Goal: Task Accomplishment & Management: Manage account settings

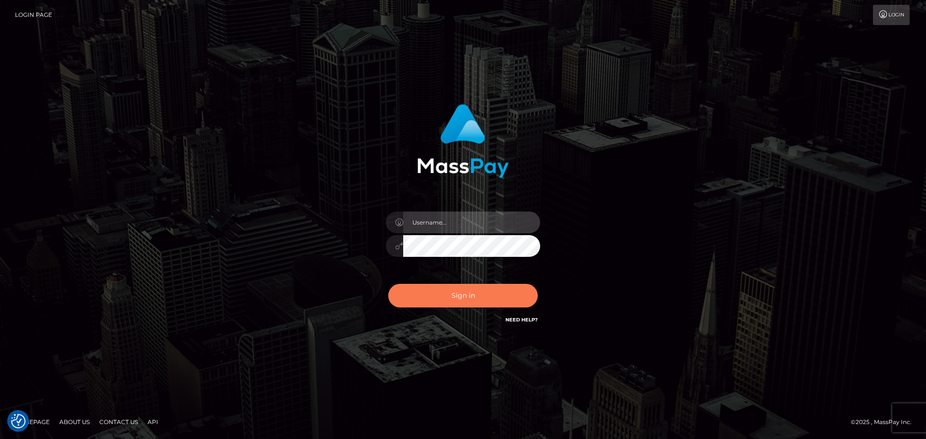
type input "jonathan.ctfo"
click at [443, 292] on button "Sign in" at bounding box center [462, 296] width 149 height 24
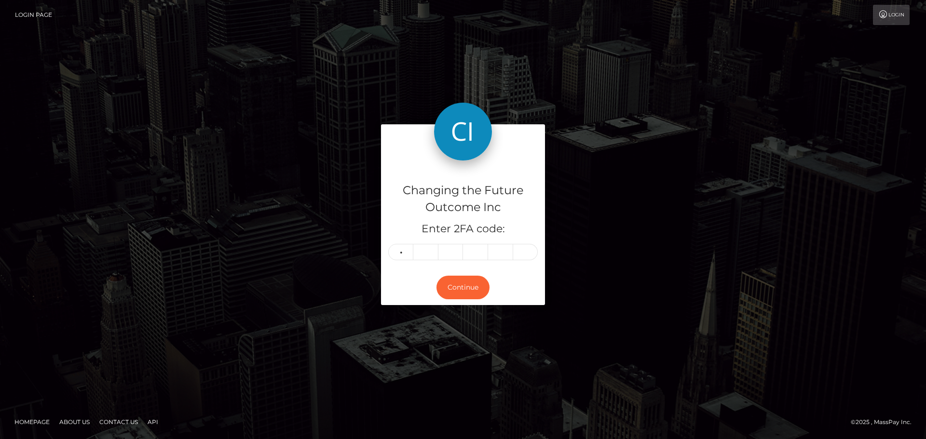
type input "4"
type input "9"
type input "8"
type input "3"
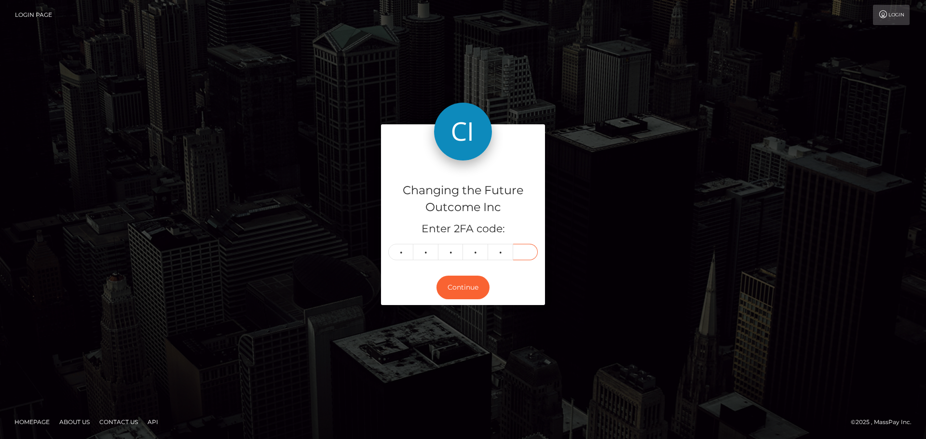
type input "5"
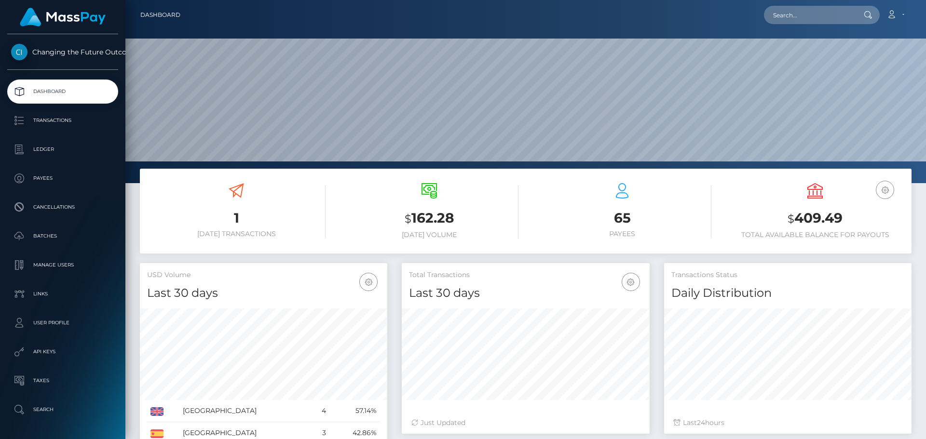
scroll to position [171, 247]
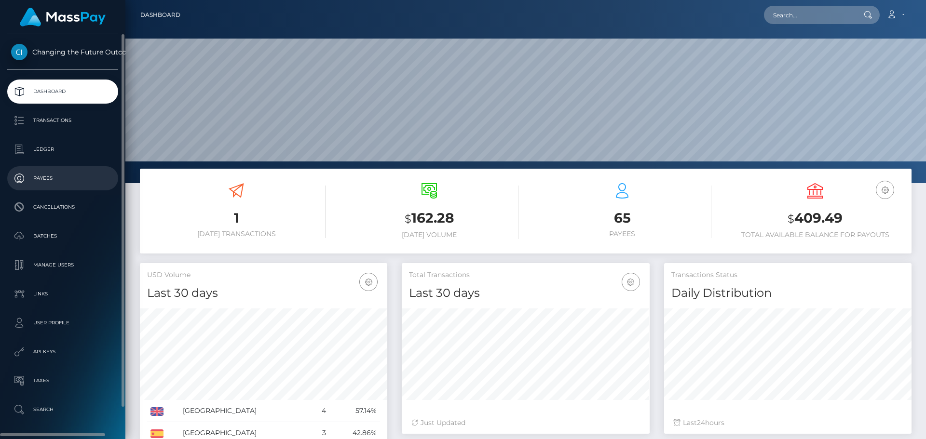
click at [41, 182] on p "Payees" at bounding box center [62, 178] width 103 height 14
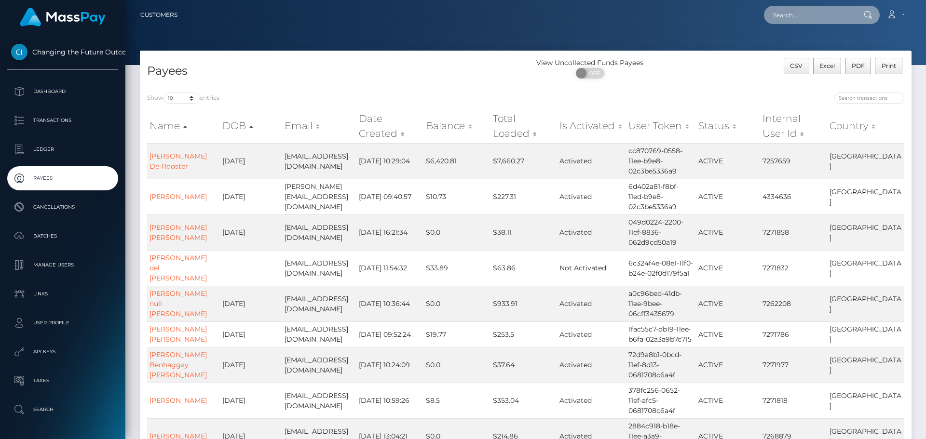
click at [792, 8] on input "text" at bounding box center [809, 15] width 91 height 18
type input "7287202"
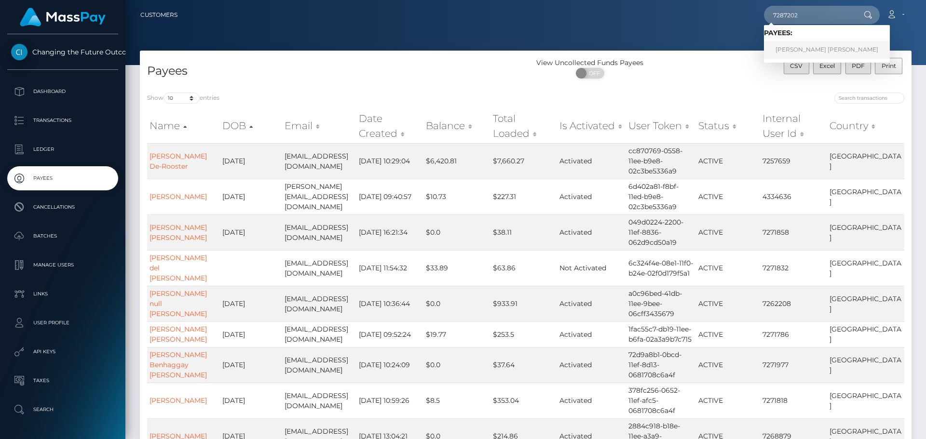
click at [809, 49] on link "Rosaura Begoña Perez Marrero" at bounding box center [827, 50] width 126 height 18
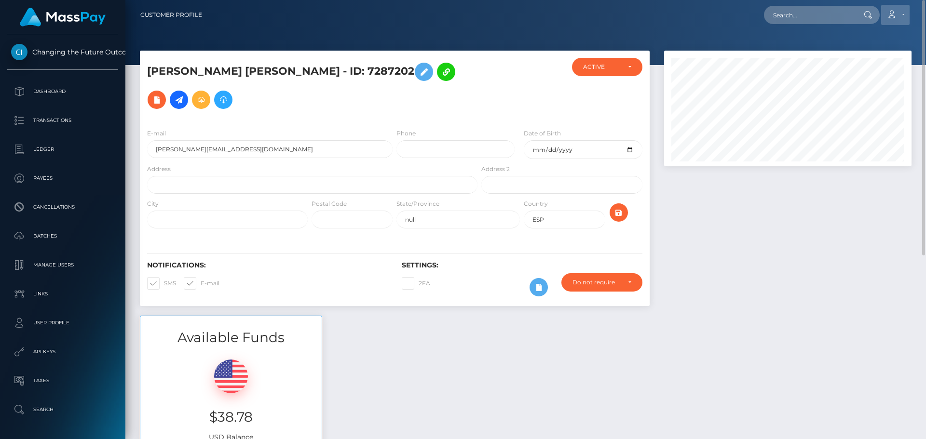
click at [897, 14] on link "Account" at bounding box center [895, 15] width 28 height 20
click at [500, 27] on nav "Customer Profile Loading... Loading... Account" at bounding box center [525, 15] width 800 height 30
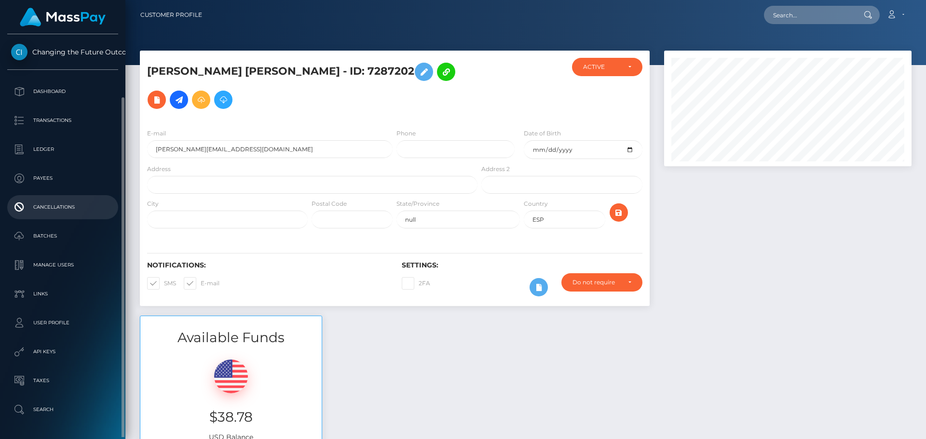
scroll to position [33, 0]
click at [50, 204] on p "Batches" at bounding box center [62, 203] width 103 height 14
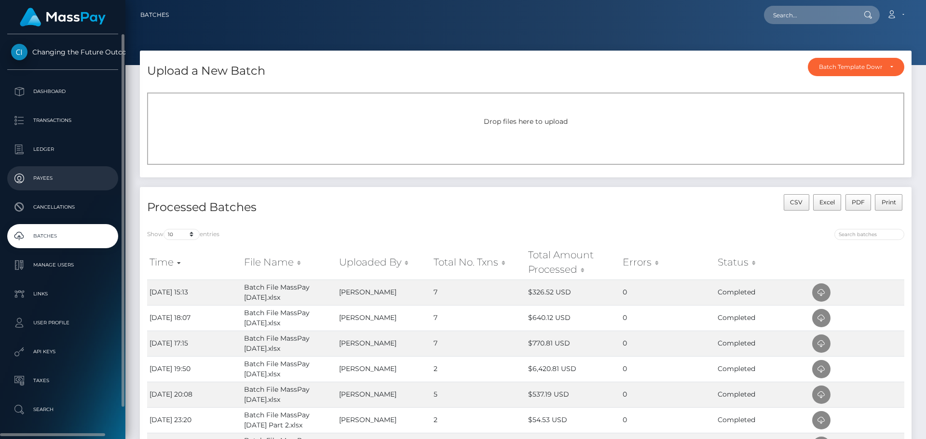
click at [47, 176] on p "Payees" at bounding box center [62, 178] width 103 height 14
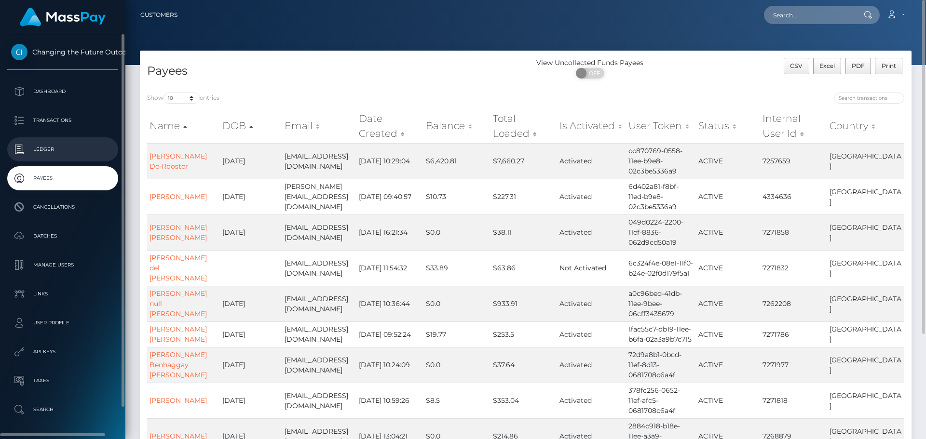
click at [43, 151] on p "Ledger" at bounding box center [62, 149] width 103 height 14
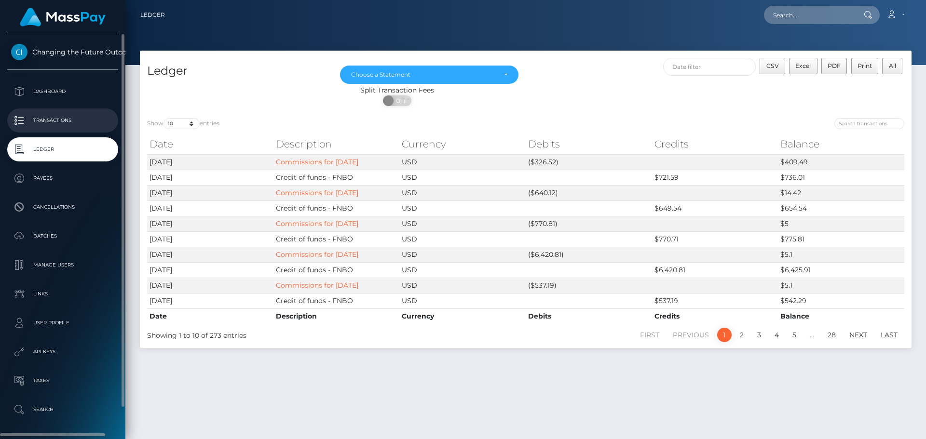
click at [61, 115] on p "Transactions" at bounding box center [62, 120] width 103 height 14
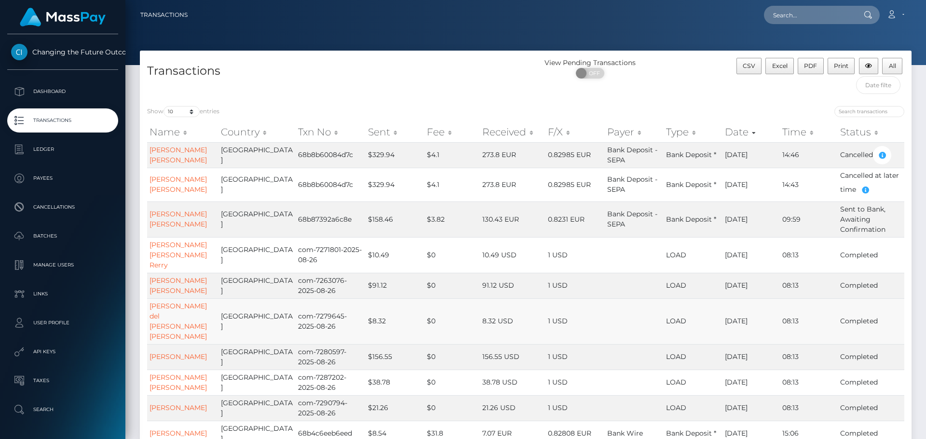
scroll to position [48, 0]
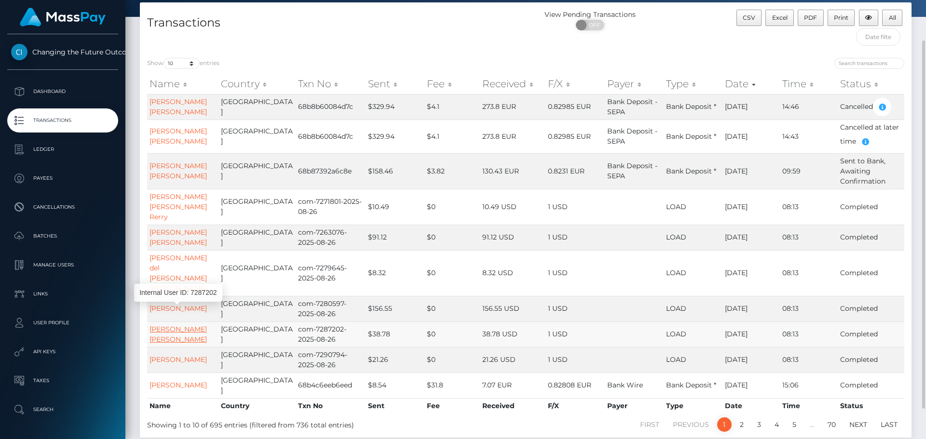
click at [170, 325] on link "[PERSON_NAME] [PERSON_NAME]" at bounding box center [177, 334] width 57 height 19
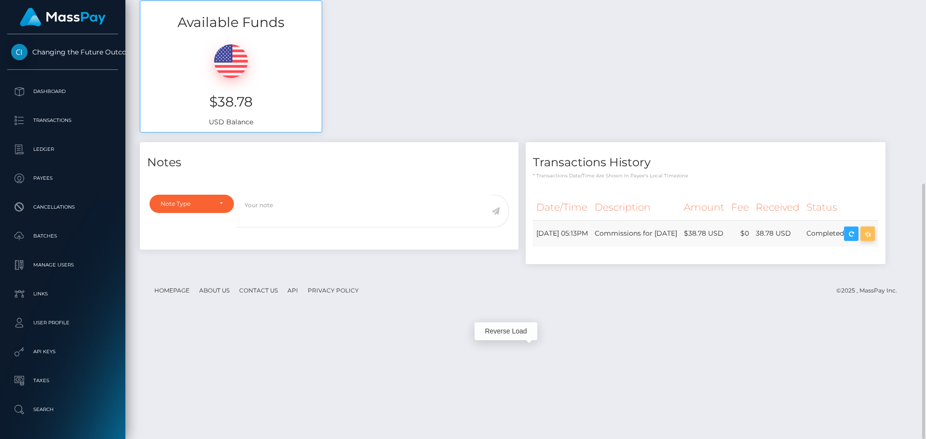
scroll to position [116, 247]
click at [862, 240] on icon "button" at bounding box center [868, 234] width 12 height 12
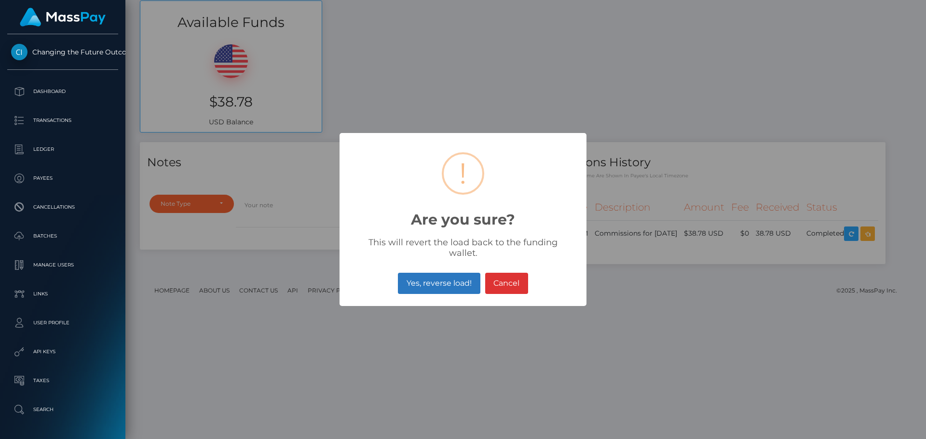
click at [413, 282] on button "Yes, reverse load!" at bounding box center [439, 283] width 82 height 21
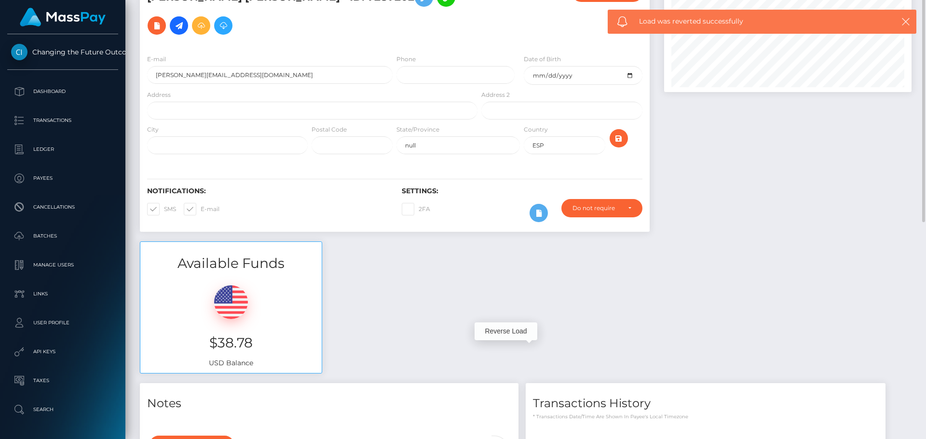
scroll to position [26, 0]
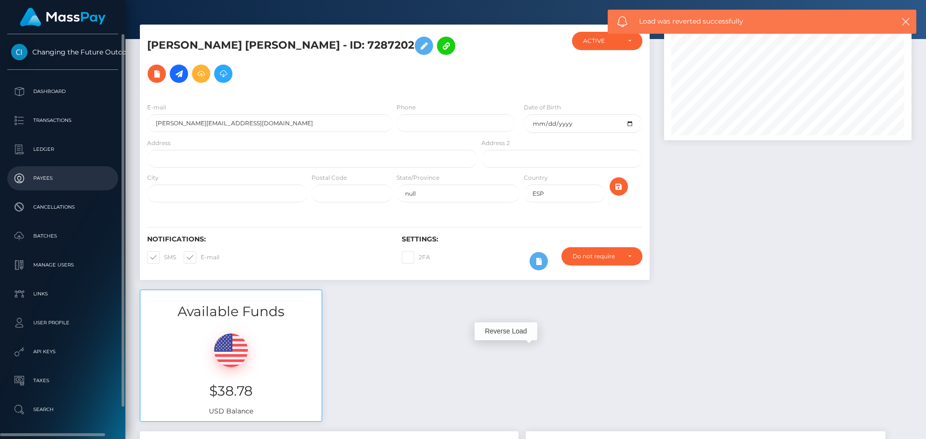
click at [40, 184] on p "Payees" at bounding box center [62, 178] width 103 height 14
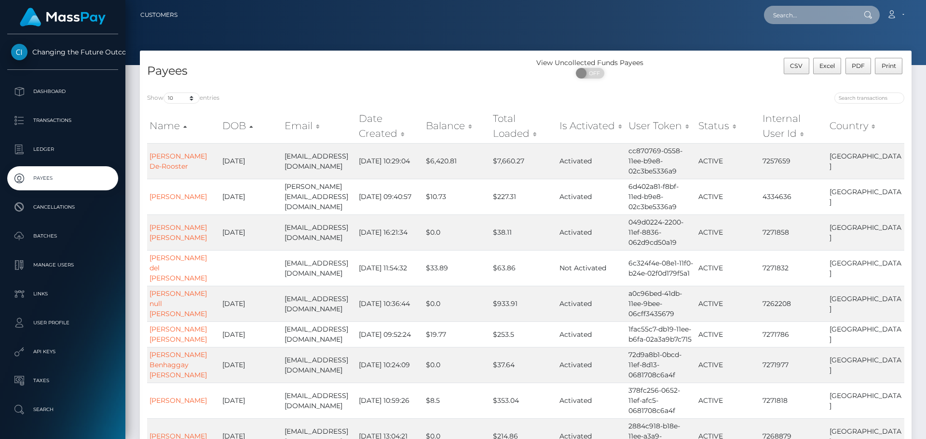
click at [782, 15] on input "text" at bounding box center [809, 15] width 91 height 18
type input "7287202"
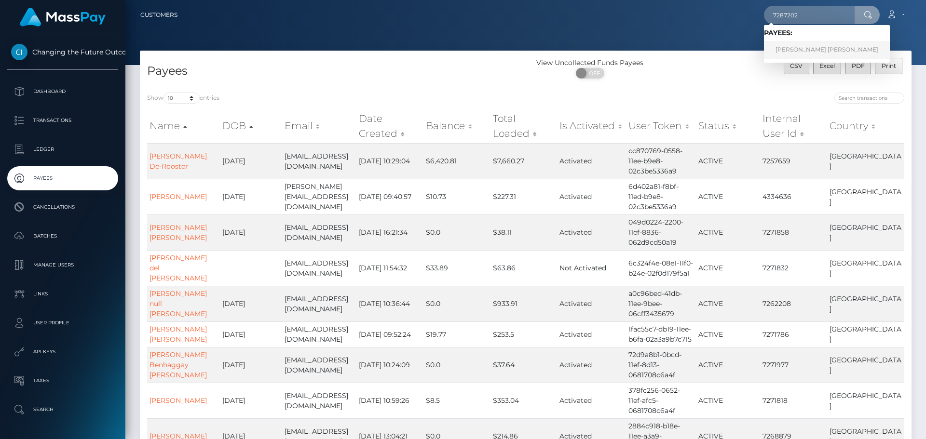
click at [786, 52] on link "Rosaura Begoña Perez Marrero" at bounding box center [827, 50] width 126 height 18
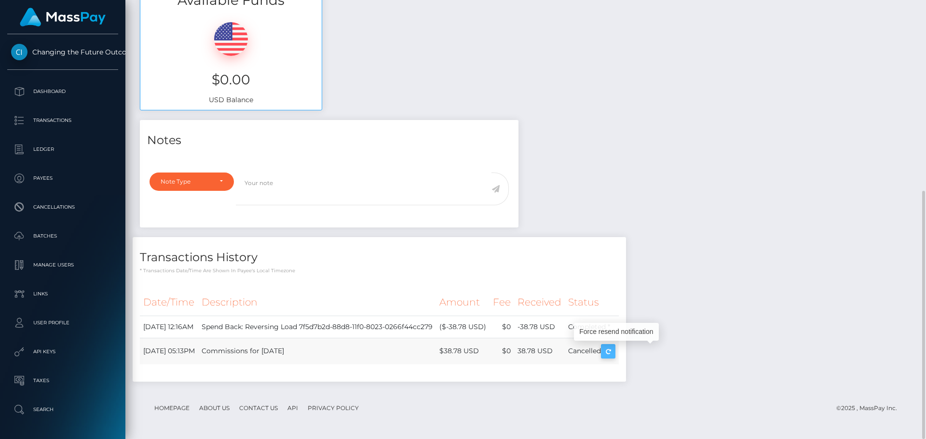
scroll to position [116, 247]
click at [693, 135] on div "Notes Note Type Compliance Clear Compliance General Note Type" at bounding box center [526, 255] width 786 height 271
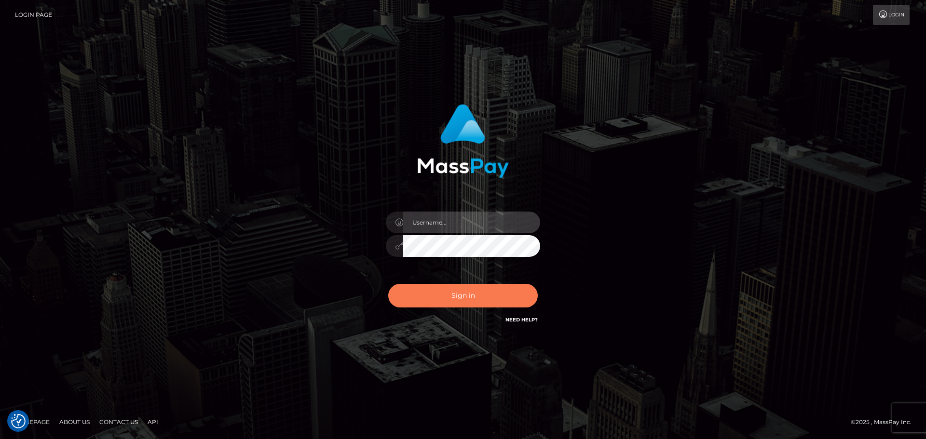
type input "[PERSON_NAME].ctfo"
click at [440, 302] on button "Sign in" at bounding box center [462, 296] width 149 height 24
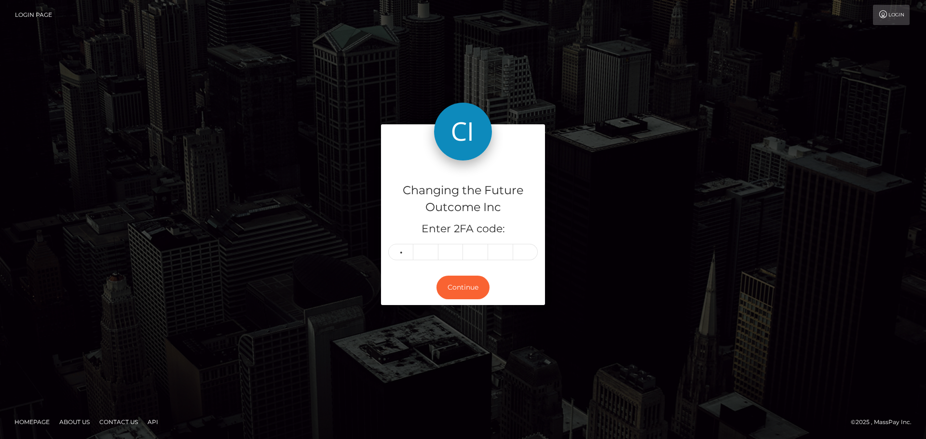
type input "4"
type input "2"
type input "6"
type input "4"
type input "2"
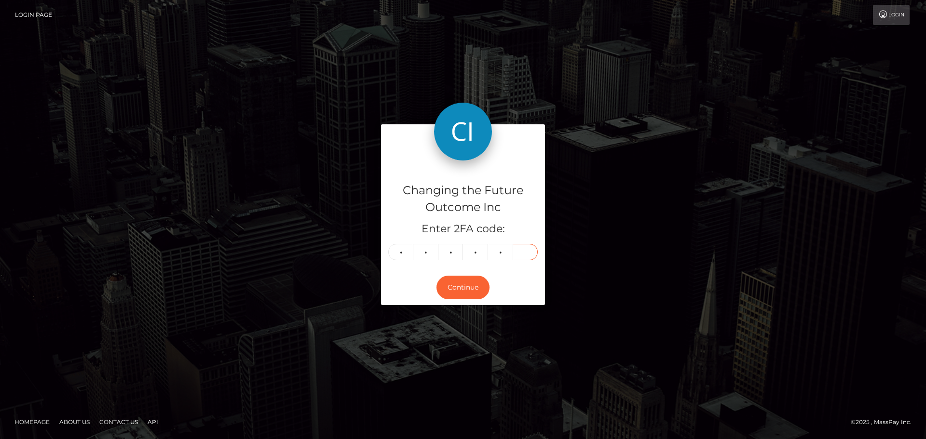
type input "7"
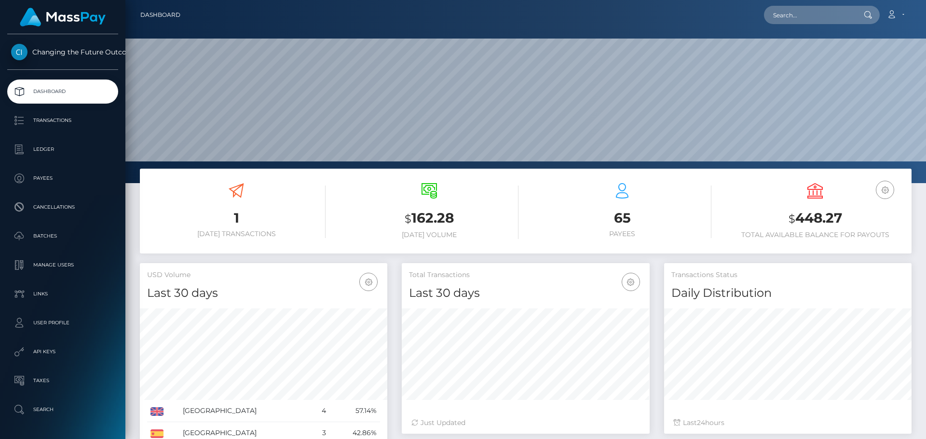
scroll to position [171, 247]
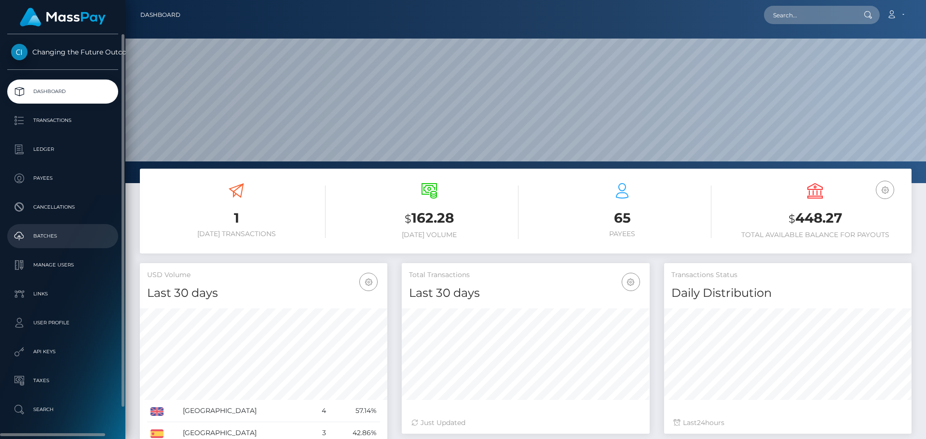
click at [41, 237] on p "Batches" at bounding box center [62, 236] width 103 height 14
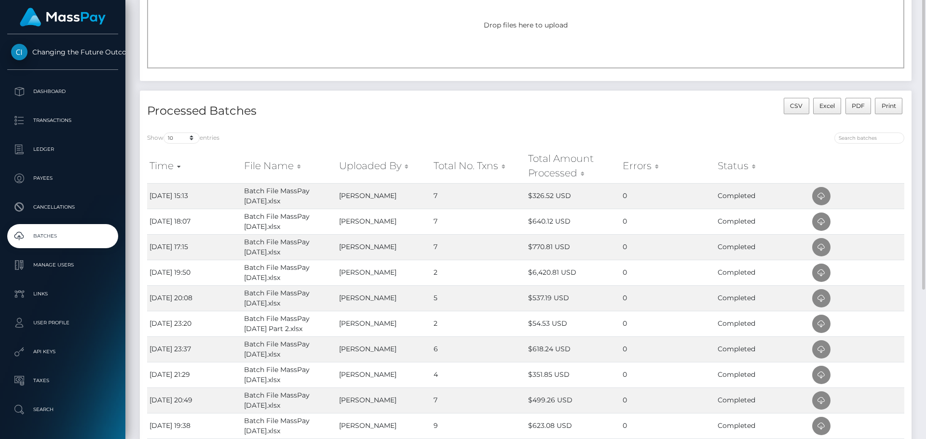
scroll to position [48, 0]
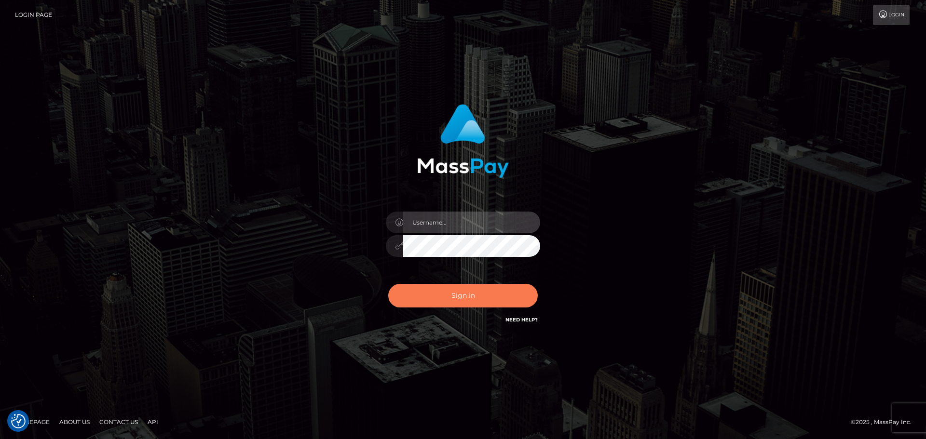
type input "jonathan.ctfo"
click at [446, 288] on button "Sign in" at bounding box center [462, 296] width 149 height 24
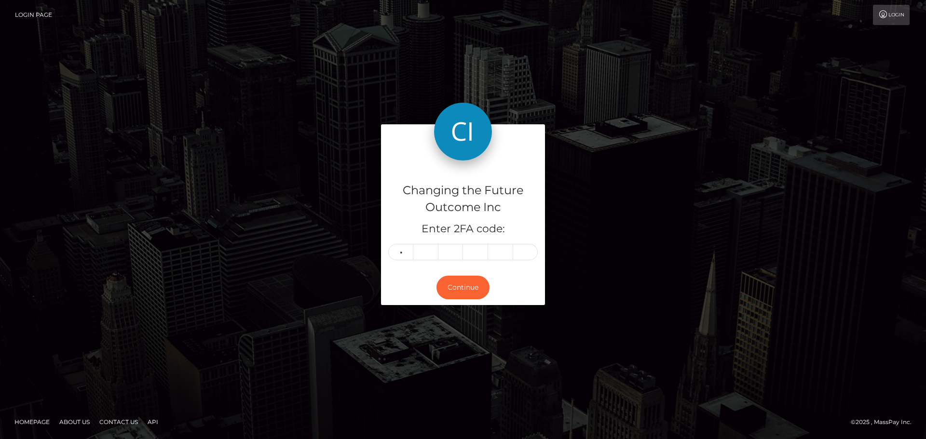
type input "0"
type input "2"
type input "0"
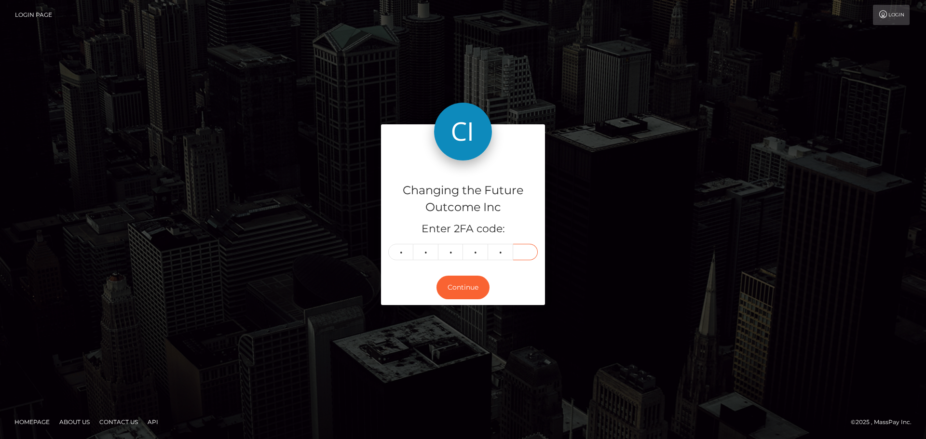
type input "4"
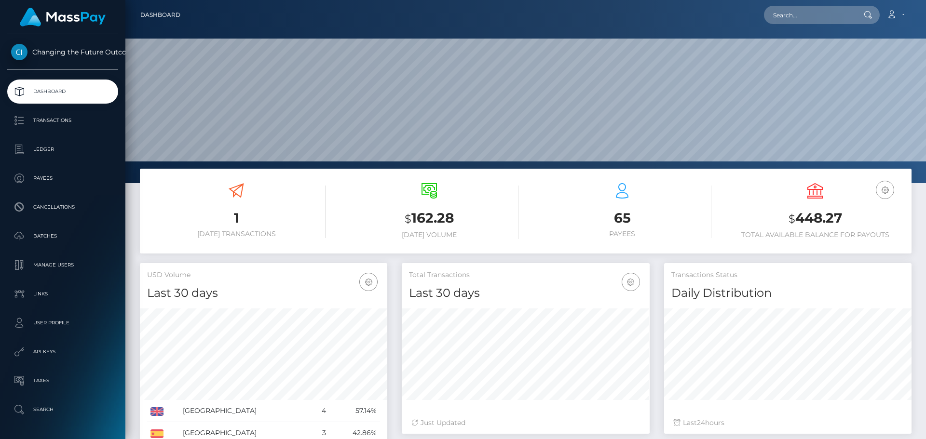
scroll to position [171, 247]
click at [790, 10] on input "text" at bounding box center [809, 15] width 91 height 18
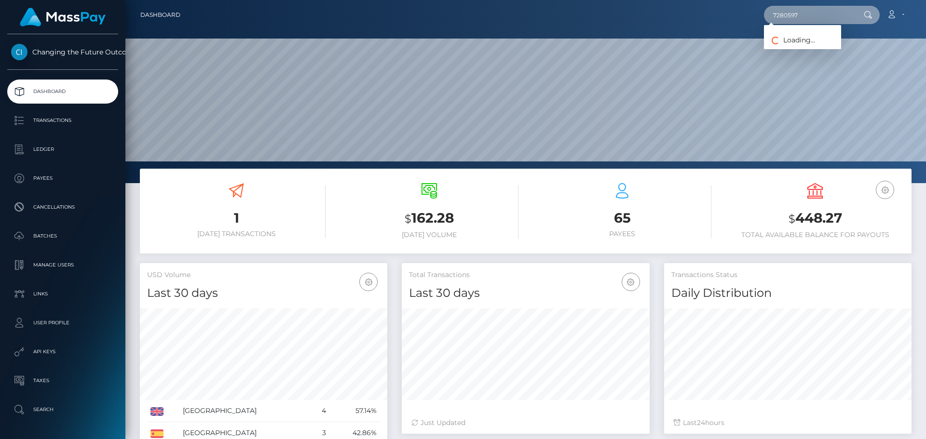
type input "7280597"
click at [791, 56] on link "Nayra Garcia Chavez" at bounding box center [802, 50] width 77 height 18
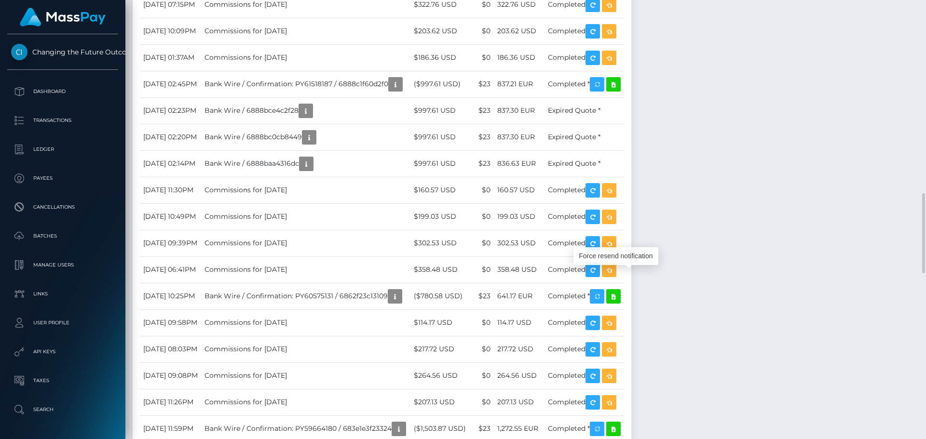
scroll to position [116, 247]
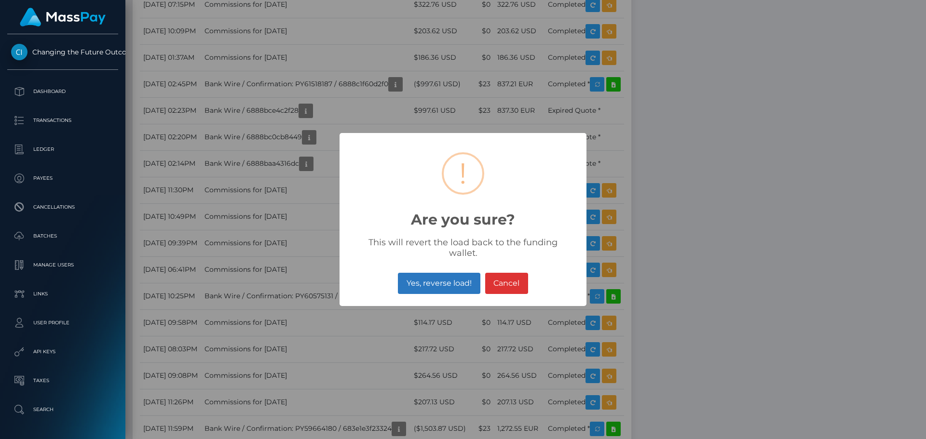
click at [434, 276] on button "Yes, reverse load!" at bounding box center [439, 283] width 82 height 21
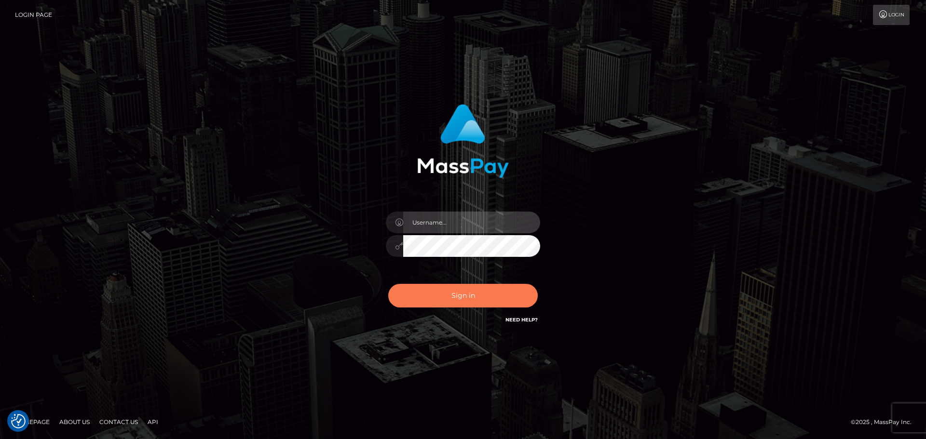
type input "jonathan.ctfo"
click at [449, 295] on button "Sign in" at bounding box center [462, 296] width 149 height 24
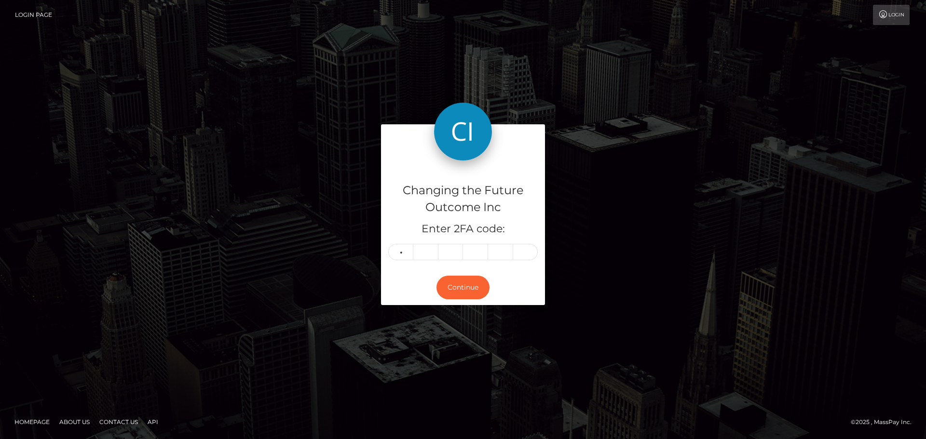
type input "7"
type input "5"
type input "2"
type input "6"
type input "7"
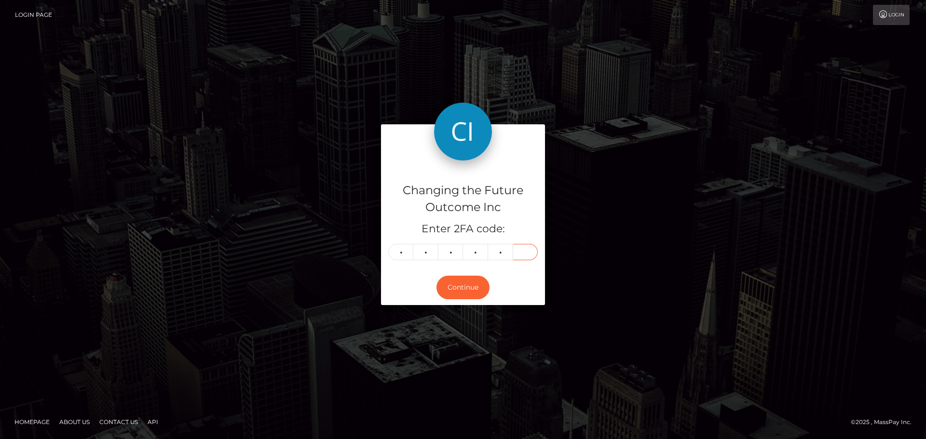
type input "8"
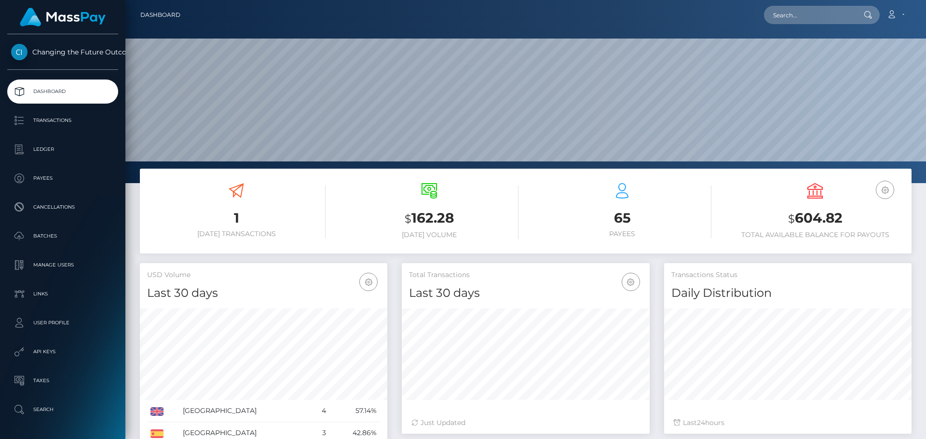
scroll to position [171, 247]
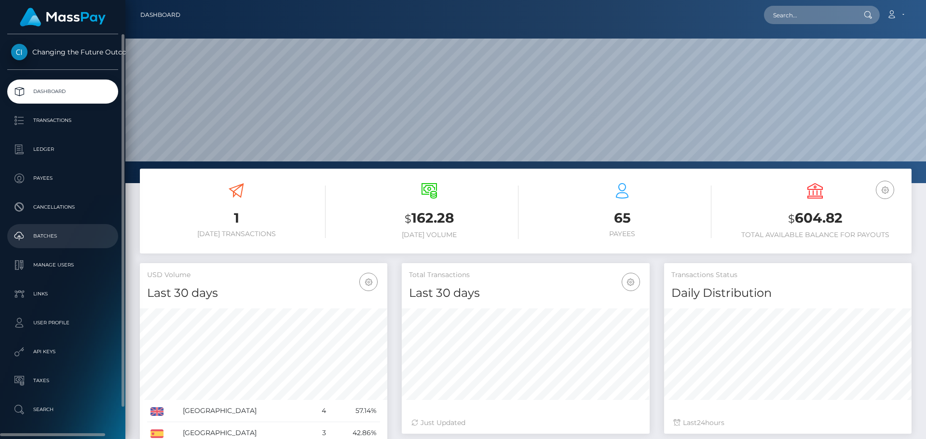
click at [32, 237] on p "Batches" at bounding box center [62, 236] width 103 height 14
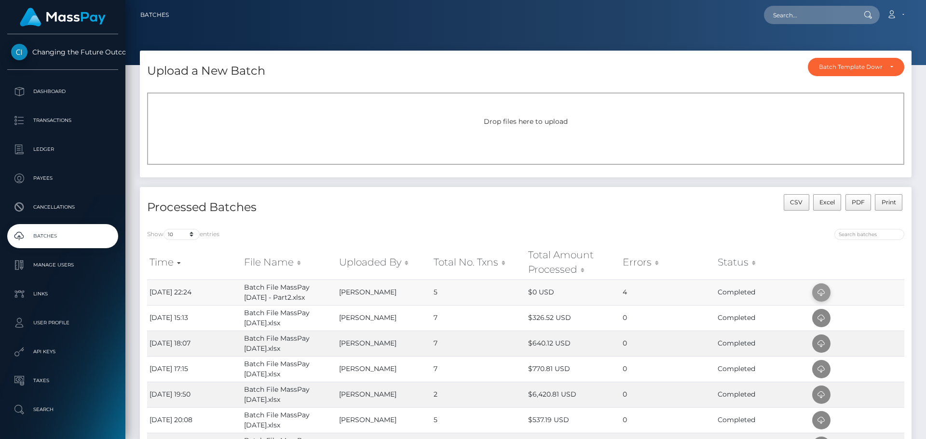
click at [822, 292] on icon at bounding box center [821, 293] width 12 height 12
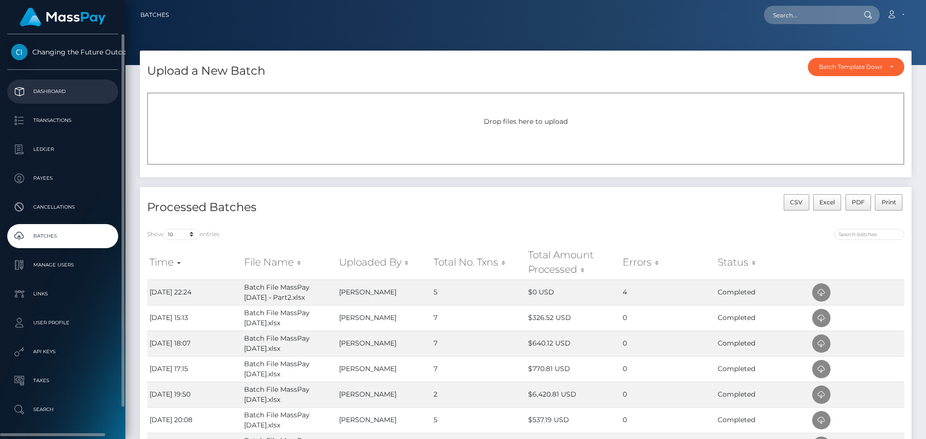
click at [52, 93] on p "Dashboard" at bounding box center [62, 91] width 103 height 14
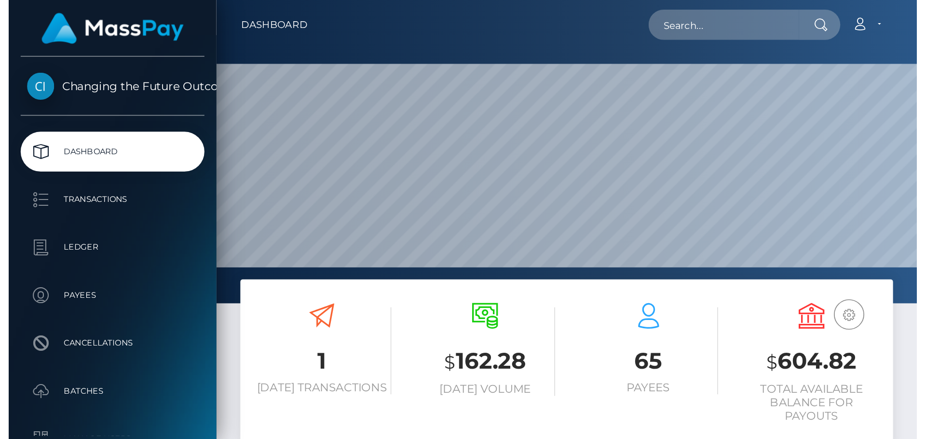
scroll to position [171, 247]
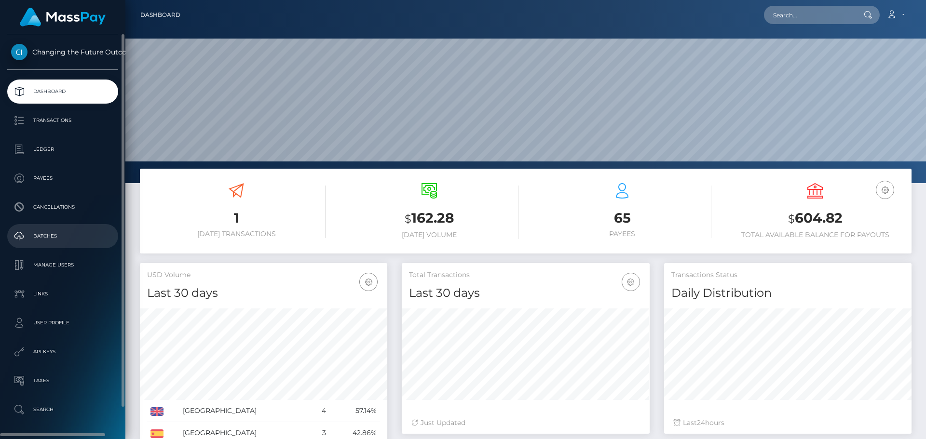
click at [45, 232] on p "Batches" at bounding box center [62, 236] width 103 height 14
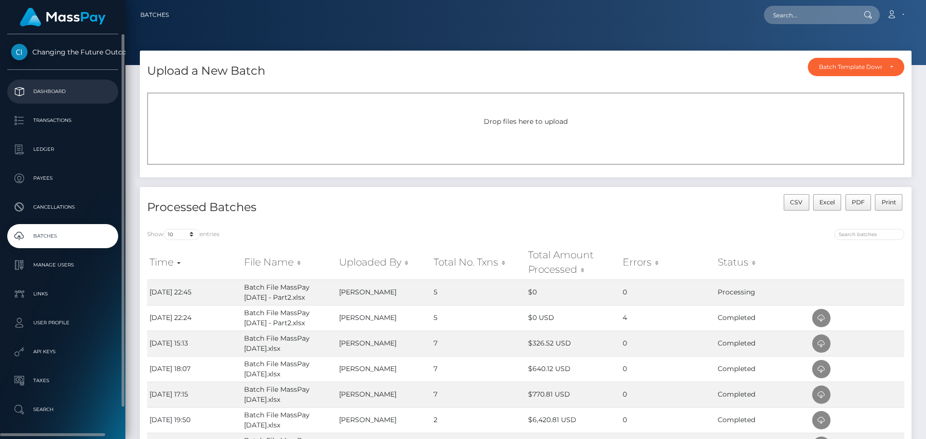
click at [49, 95] on p "Dashboard" at bounding box center [62, 91] width 103 height 14
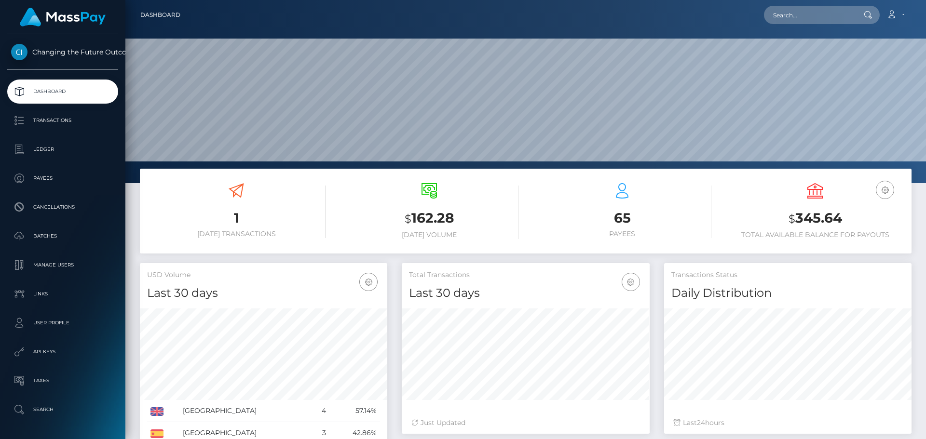
scroll to position [171, 247]
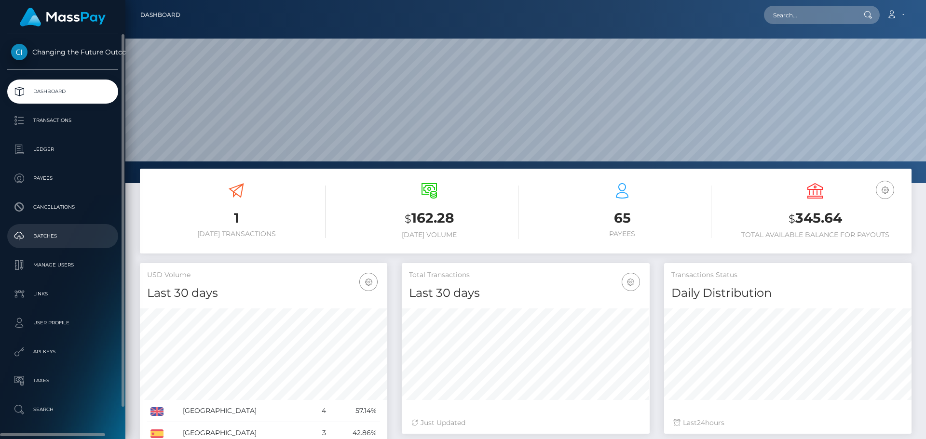
click at [34, 228] on link "Batches" at bounding box center [62, 236] width 111 height 24
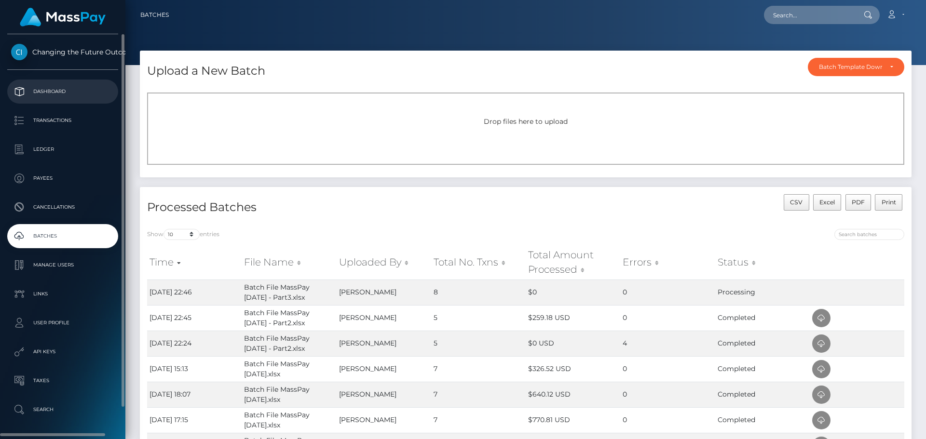
click at [36, 91] on p "Dashboard" at bounding box center [62, 91] width 103 height 14
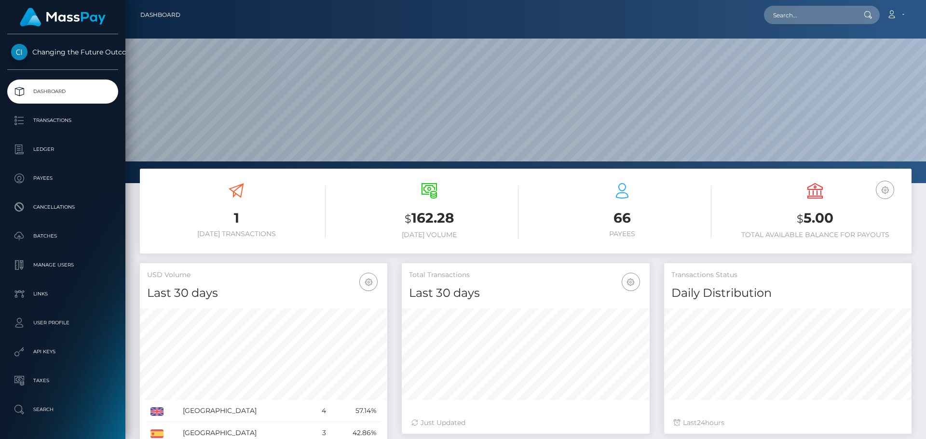
scroll to position [171, 247]
